Goal: Task Accomplishment & Management: Manage account settings

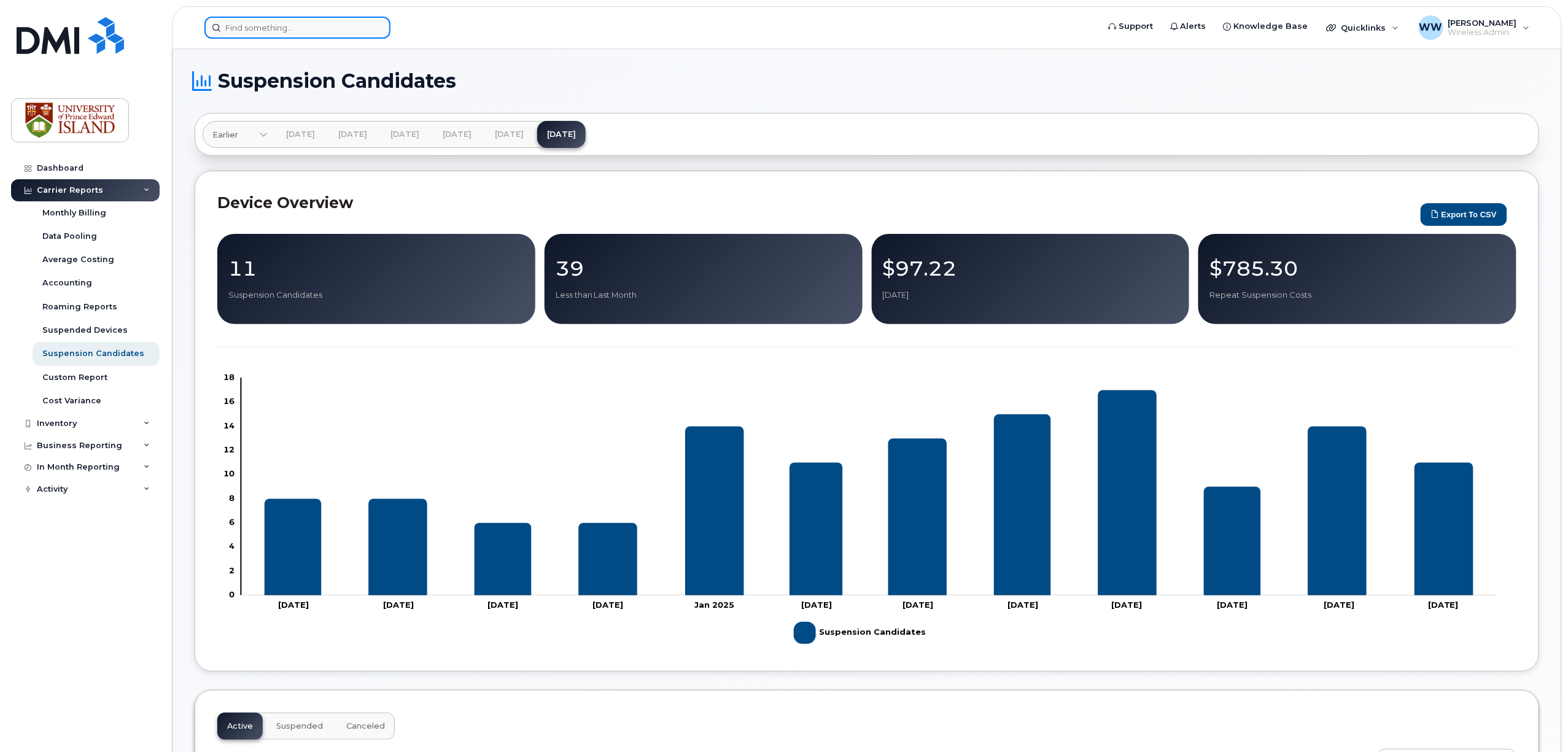
click at [276, 32] on input at bounding box center [298, 27] width 186 height 22
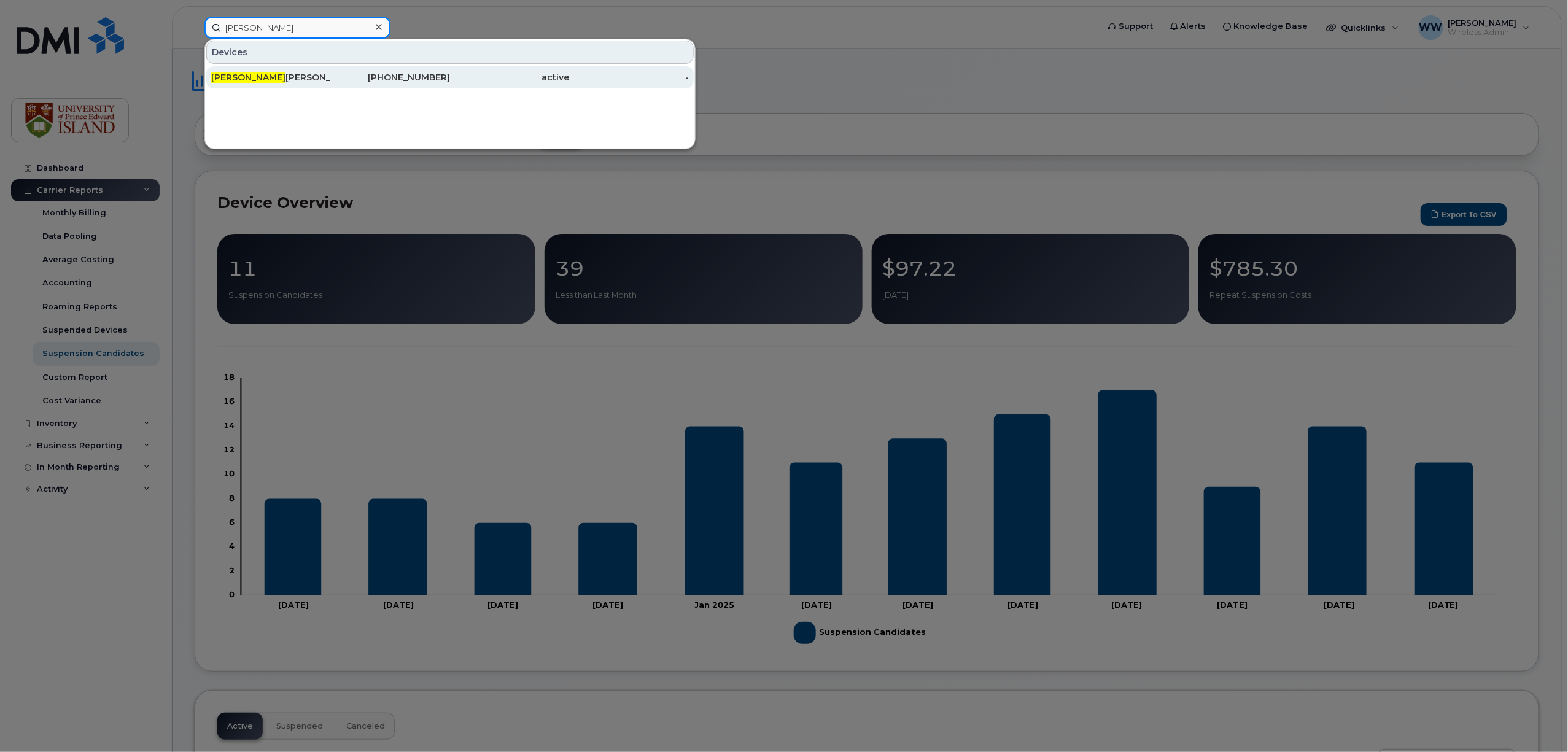
type input "erin"
click at [264, 77] on div "Erin LeRoy" at bounding box center [271, 77] width 120 height 12
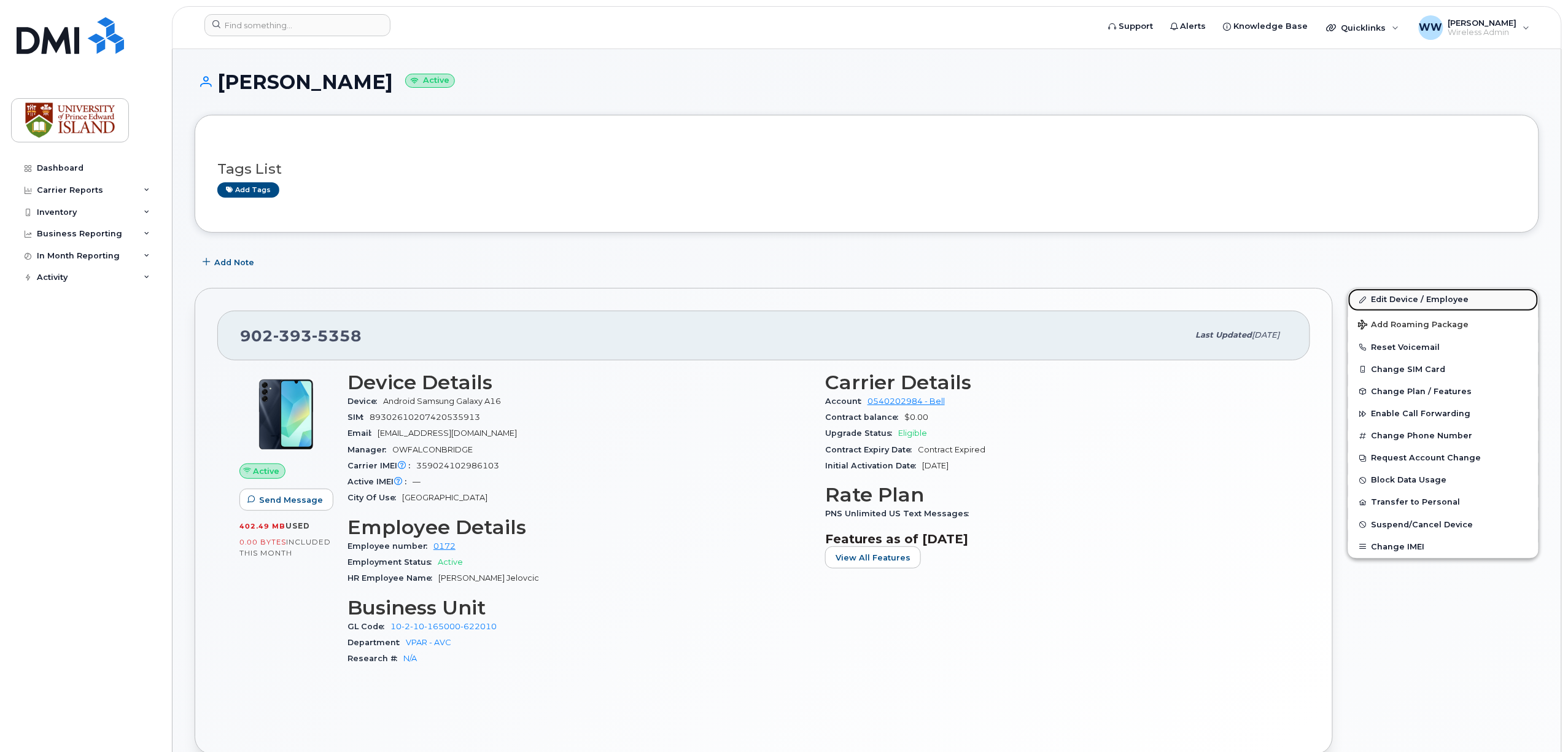
click at [1430, 302] on link "Edit Device / Employee" at bounding box center [1443, 299] width 190 height 22
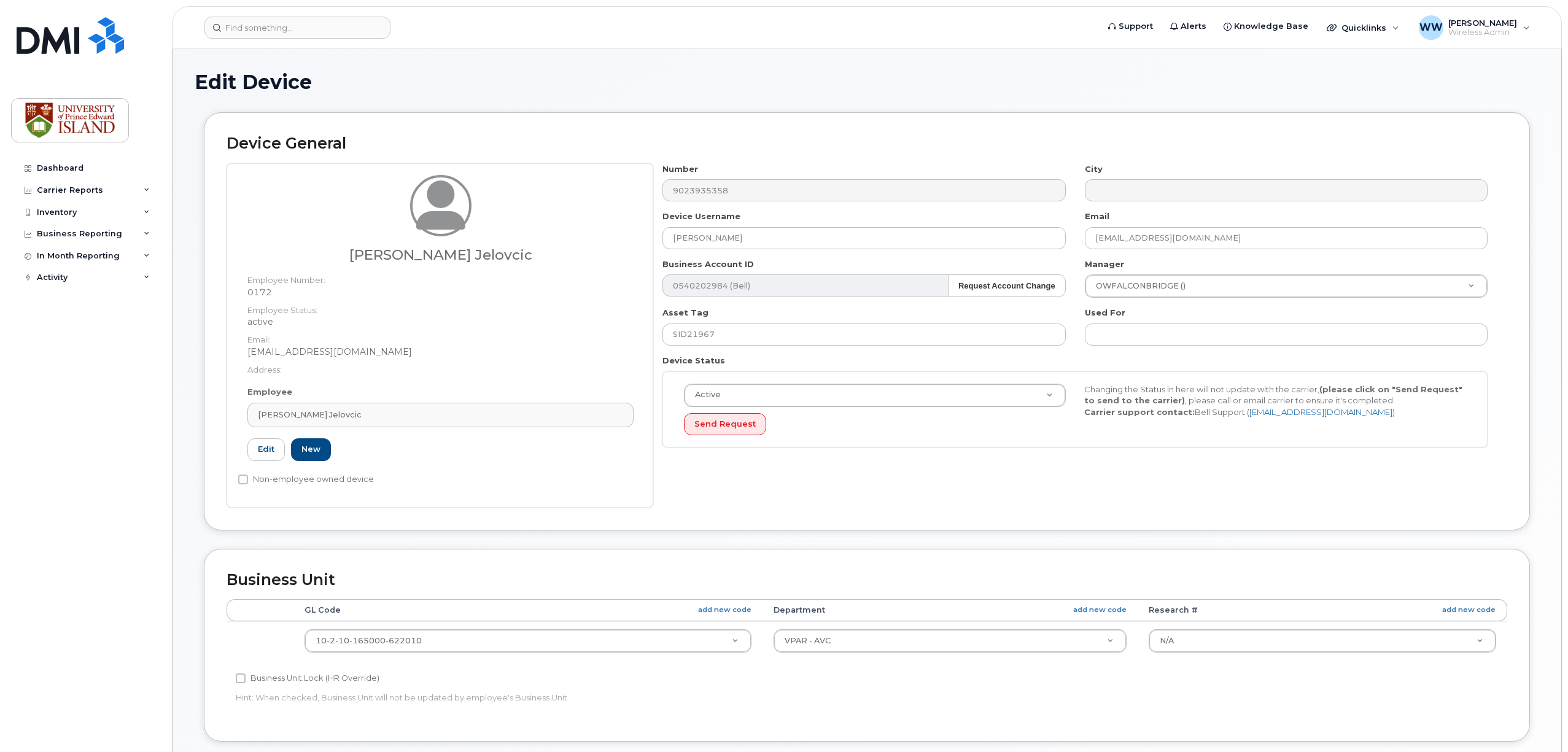
select select "2042298"
select select "2042284"
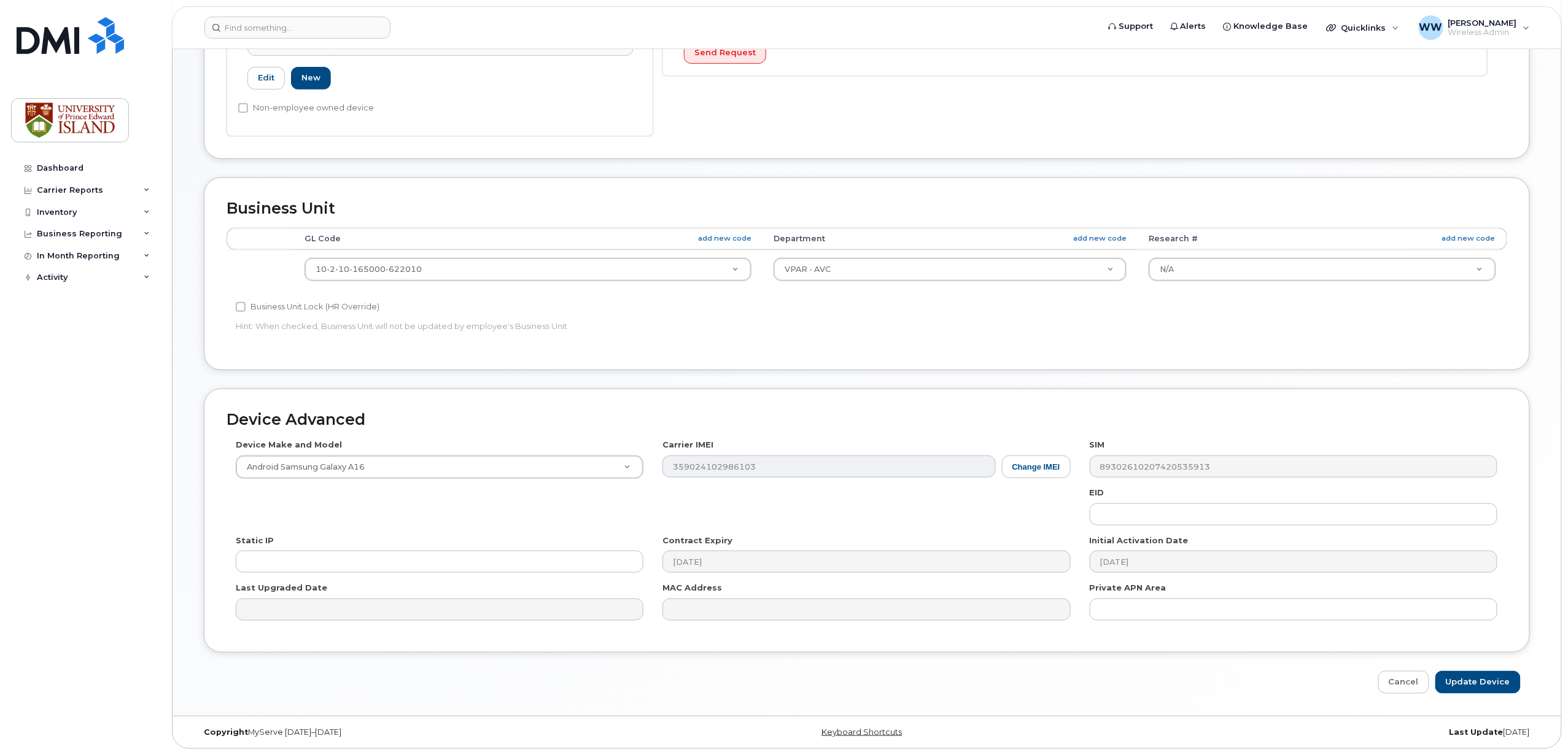
scroll to position [378, 0]
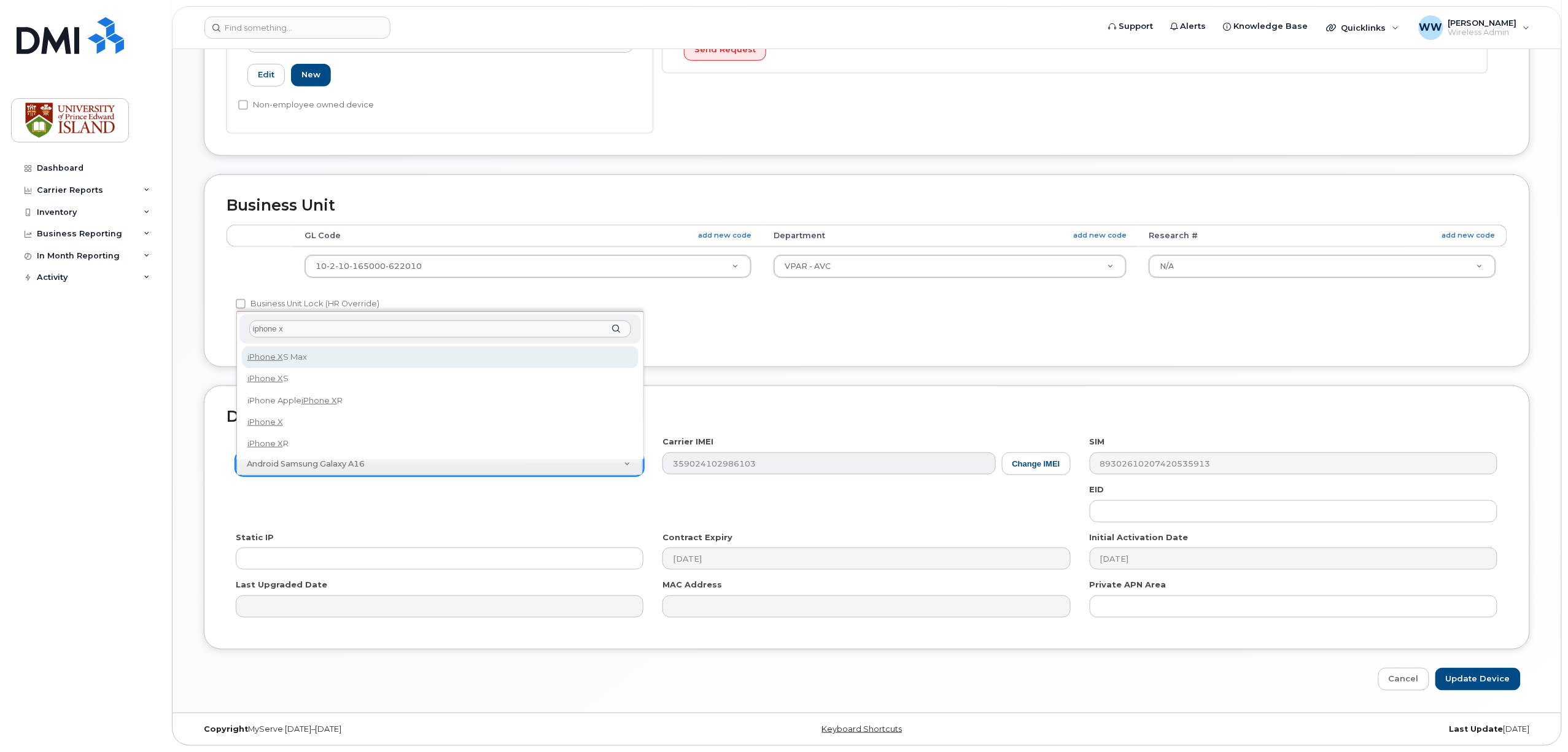
type input "iphone xr"
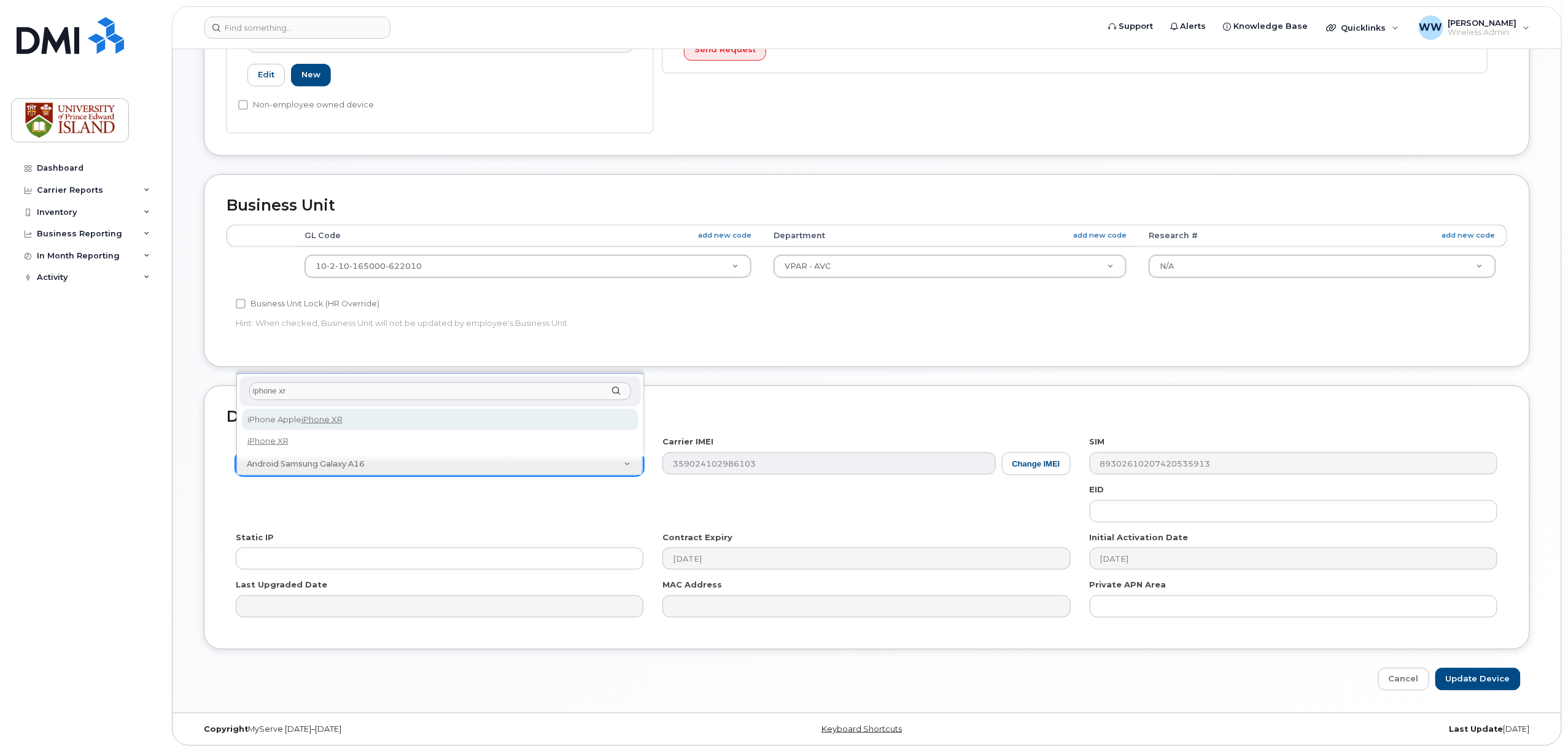
select select "1612"
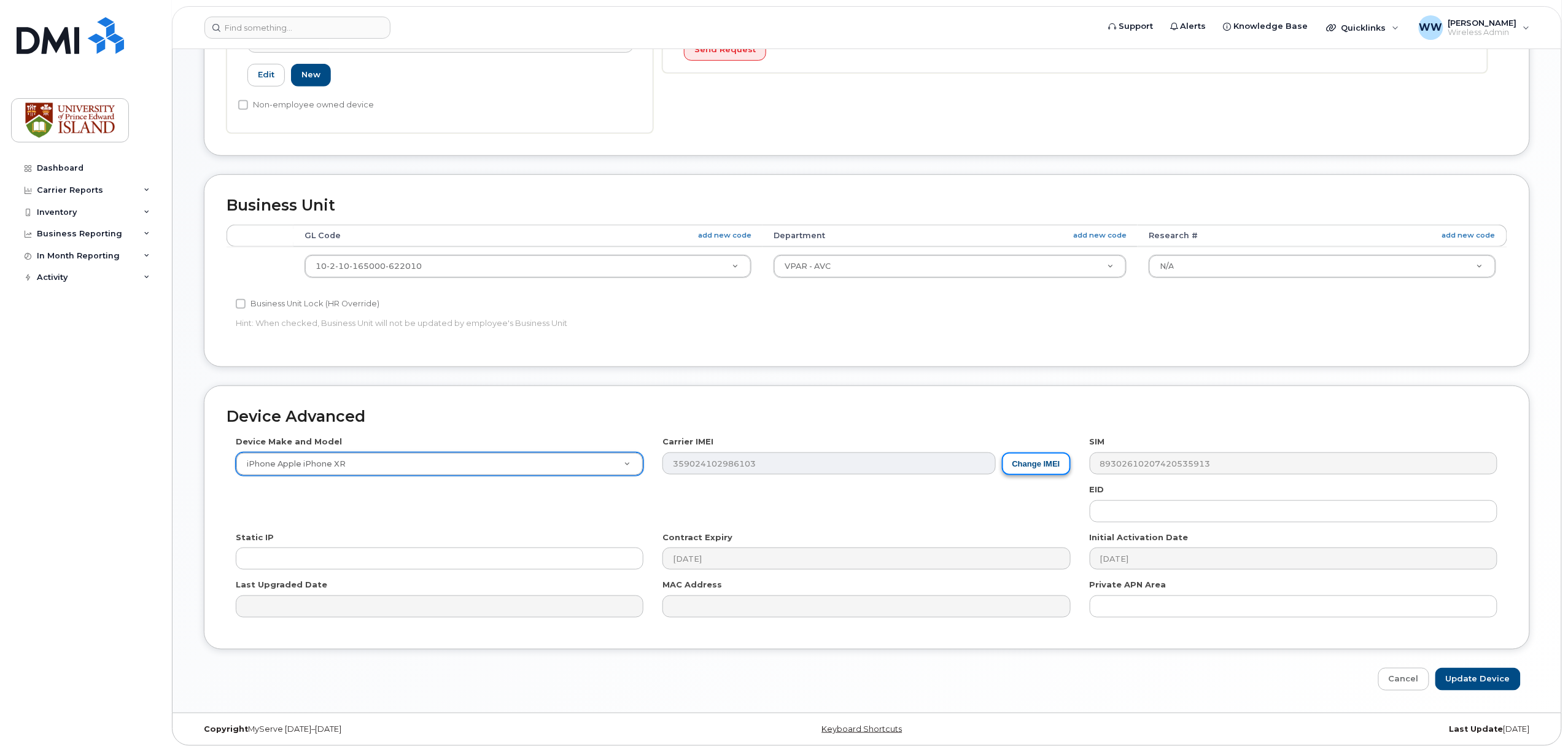
click at [1027, 462] on button "Change IMEI" at bounding box center [1036, 464] width 68 height 23
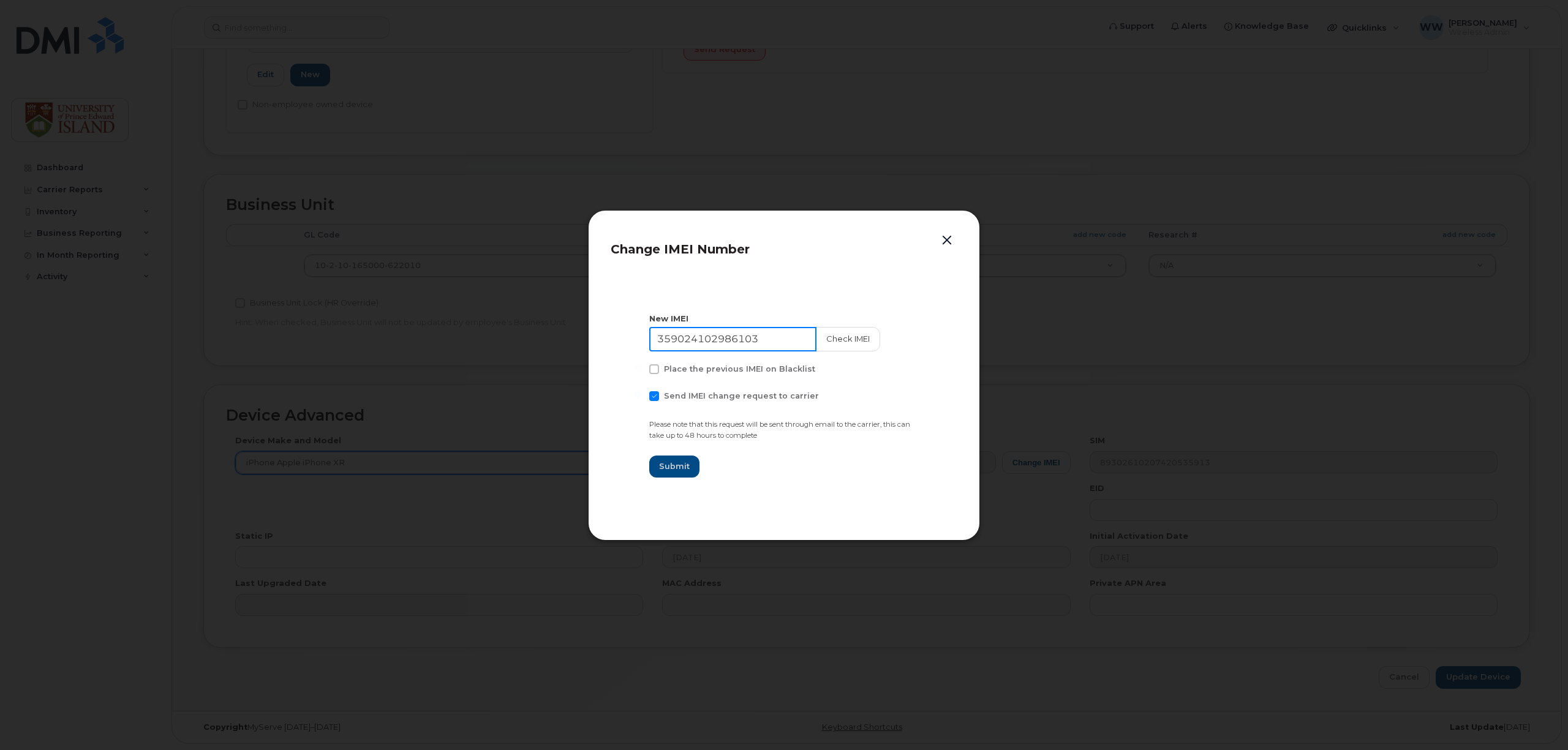
drag, startPoint x: 764, startPoint y: 338, endPoint x: 525, endPoint y: 324, distance: 239.4
click at [532, 321] on div "Change IMEI Number New IMEI [TECHNICAL_ID] Check IMEI Place the previous IMEI o…" at bounding box center [784, 375] width 1568 height 750
paste input "6433109034465"
type input "356433109034465"
click at [671, 469] on span "Submit" at bounding box center [674, 466] width 30 height 11
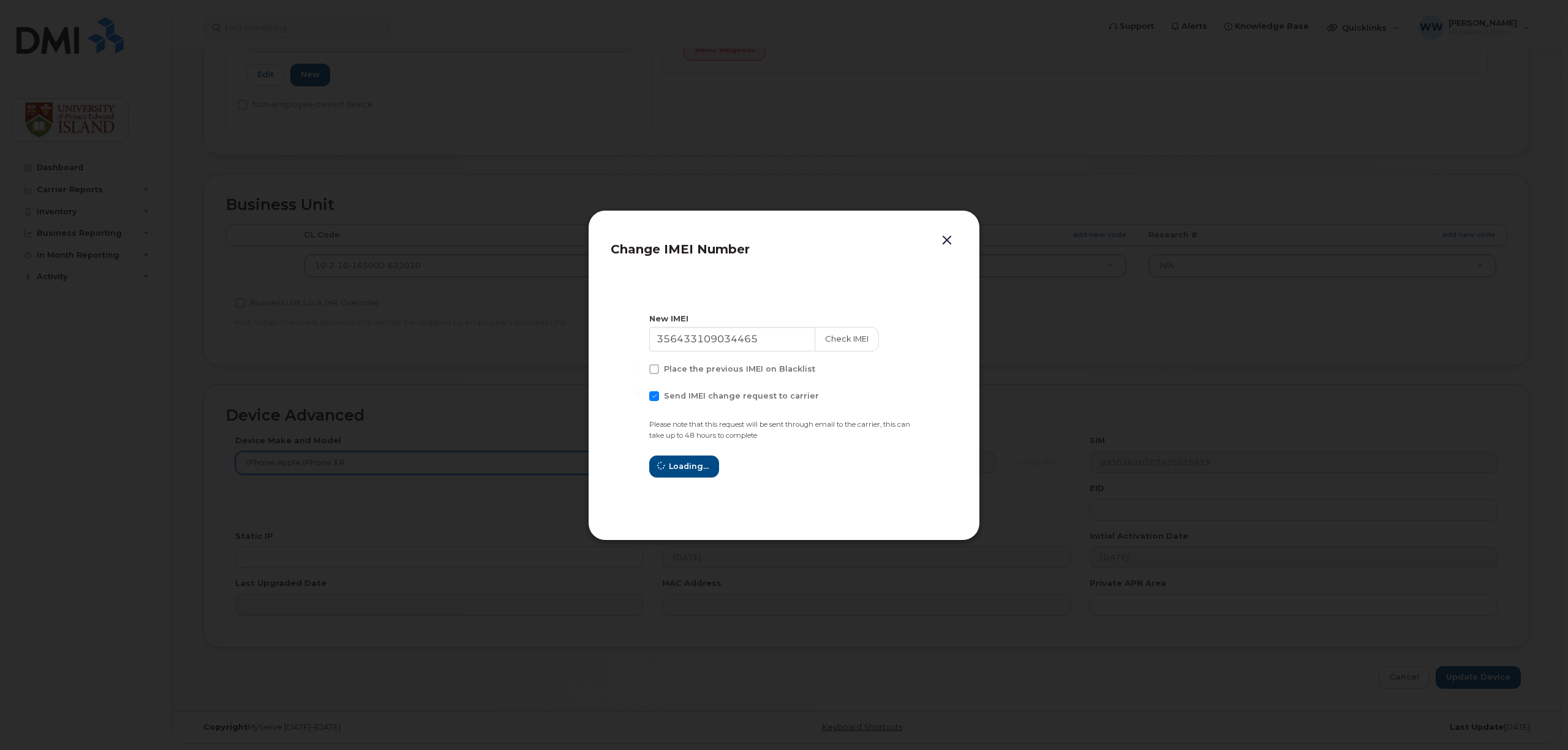
type input "356433109034465"
